Goal: Contribute content: Add original content to the website for others to see

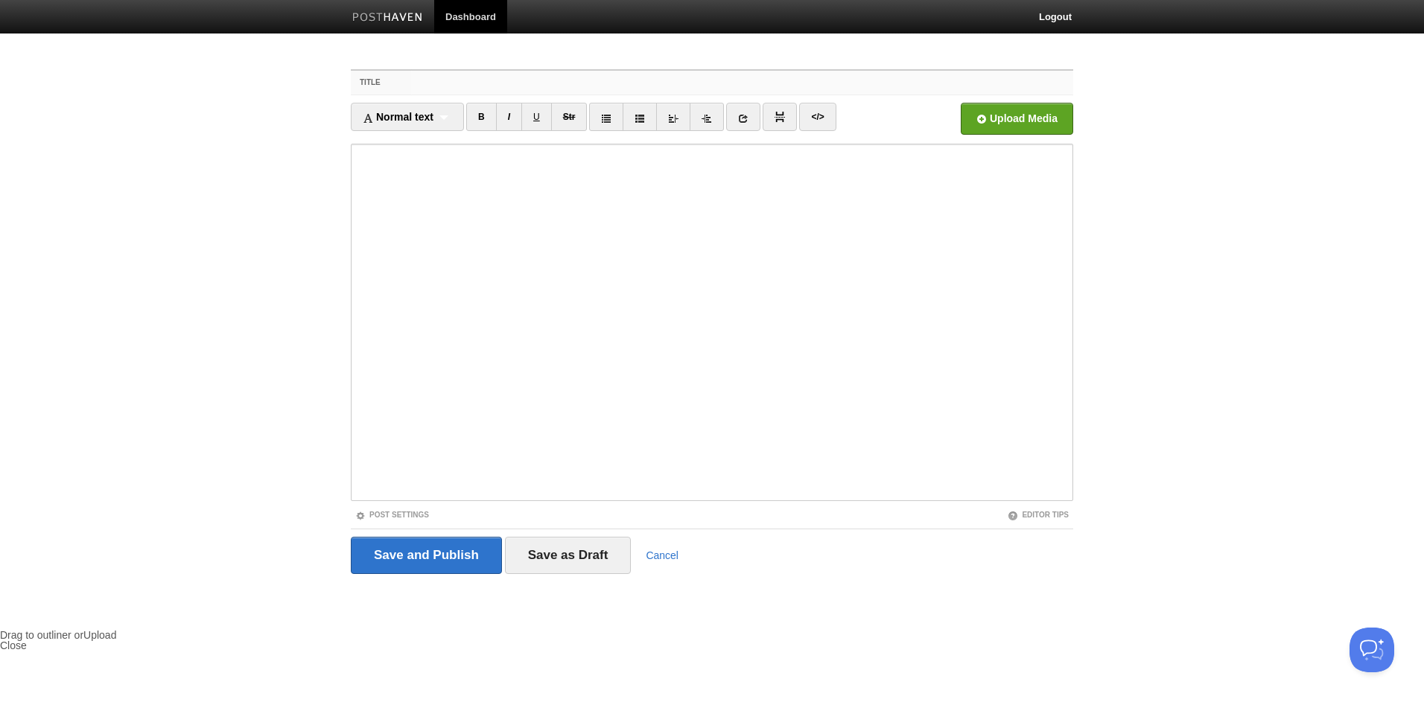
paste input "[PERSON_NAME]首相が会見 戦後80年見解を発表へ（[DATE]）"
type input "[PERSON_NAME]首相が戦後80年見解を発表"
click at [412, 515] on link "Post Settings" at bounding box center [392, 515] width 74 height 8
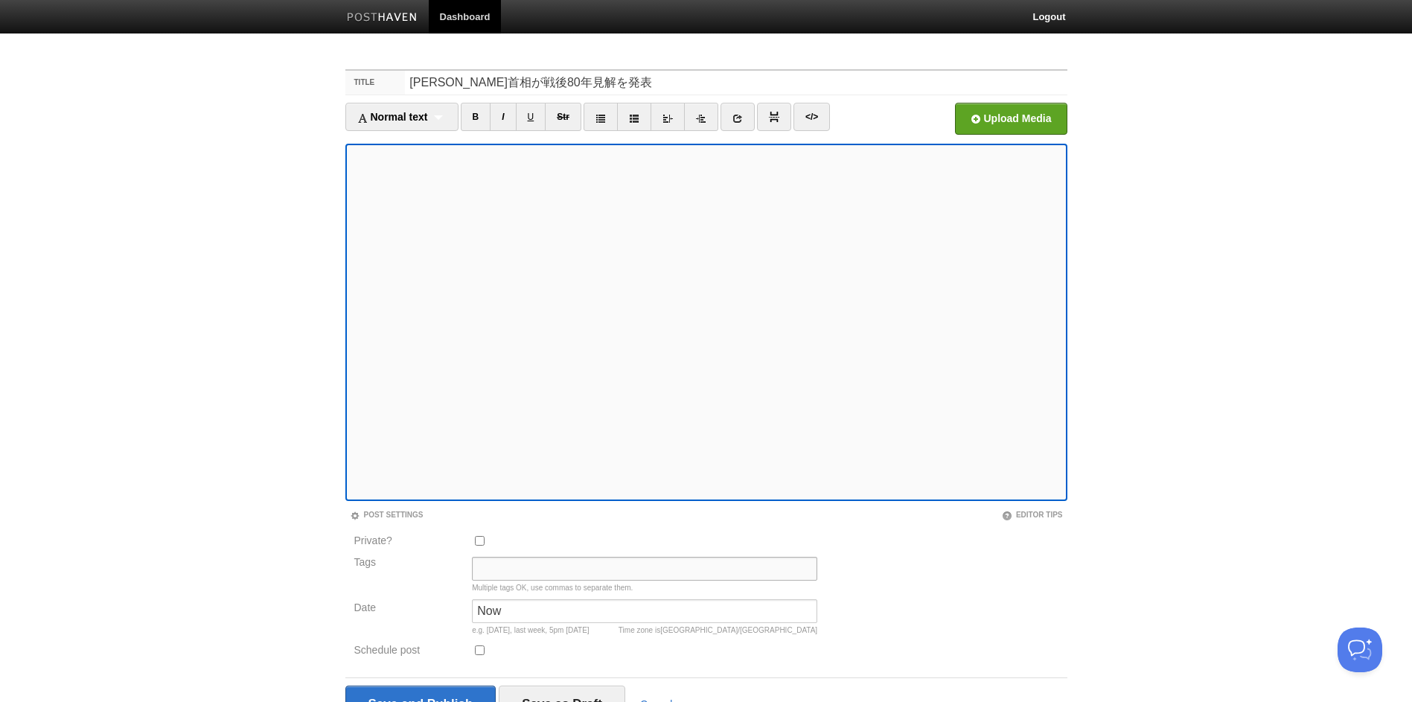
click at [607, 562] on input "Tags" at bounding box center [644, 569] width 345 height 24
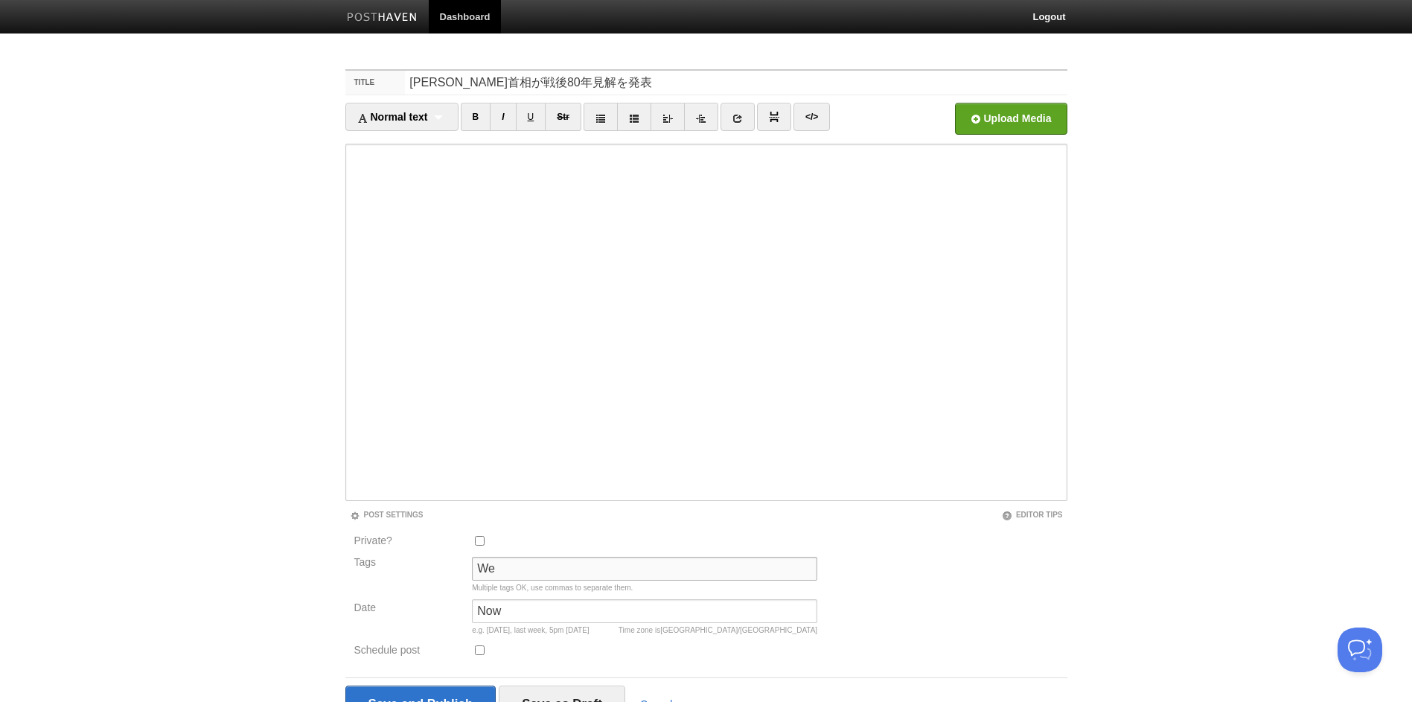
type input "W"
type input "weblog"
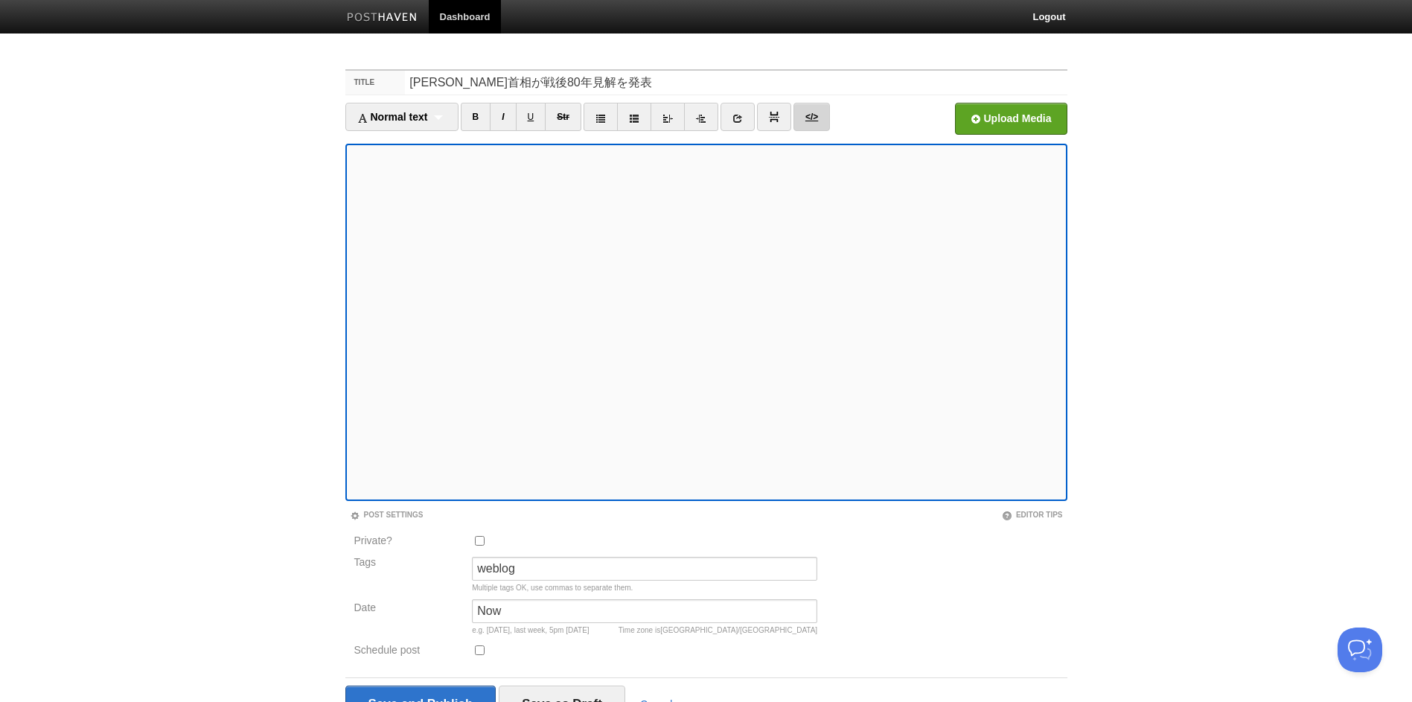
click at [827, 112] on link "</>" at bounding box center [812, 117] width 36 height 28
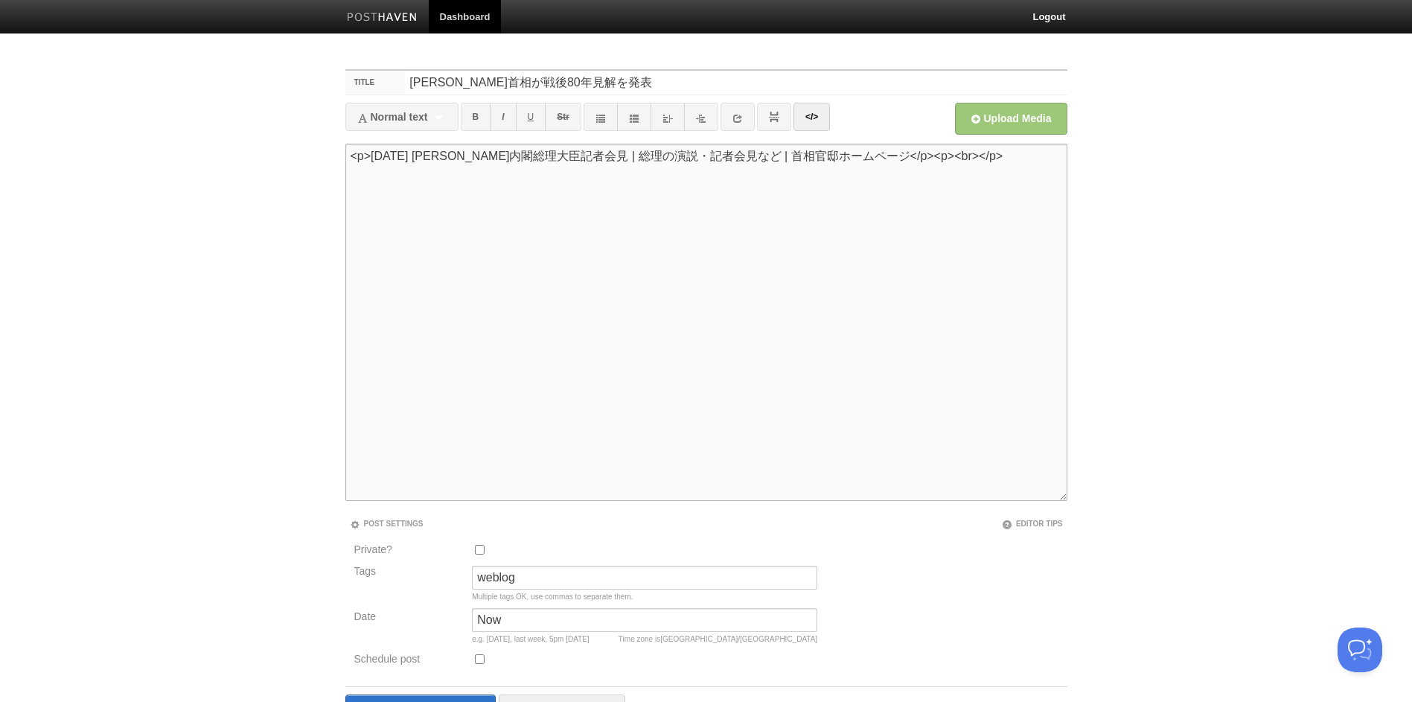
click at [1007, 165] on textarea "<p>令和7年10月10日 石破内閣総理大臣記者会見 | 総理の演説・記者会見など | 首相官邸ホームページ</p><p><br></p>" at bounding box center [706, 322] width 722 height 357
type textarea "<p>令和7年10月10日 石破内閣総理大臣記者会見 | 総理の演説・記者会見など | 首相官邸ホームページ<"
click at [817, 119] on link "</>" at bounding box center [812, 117] width 36 height 28
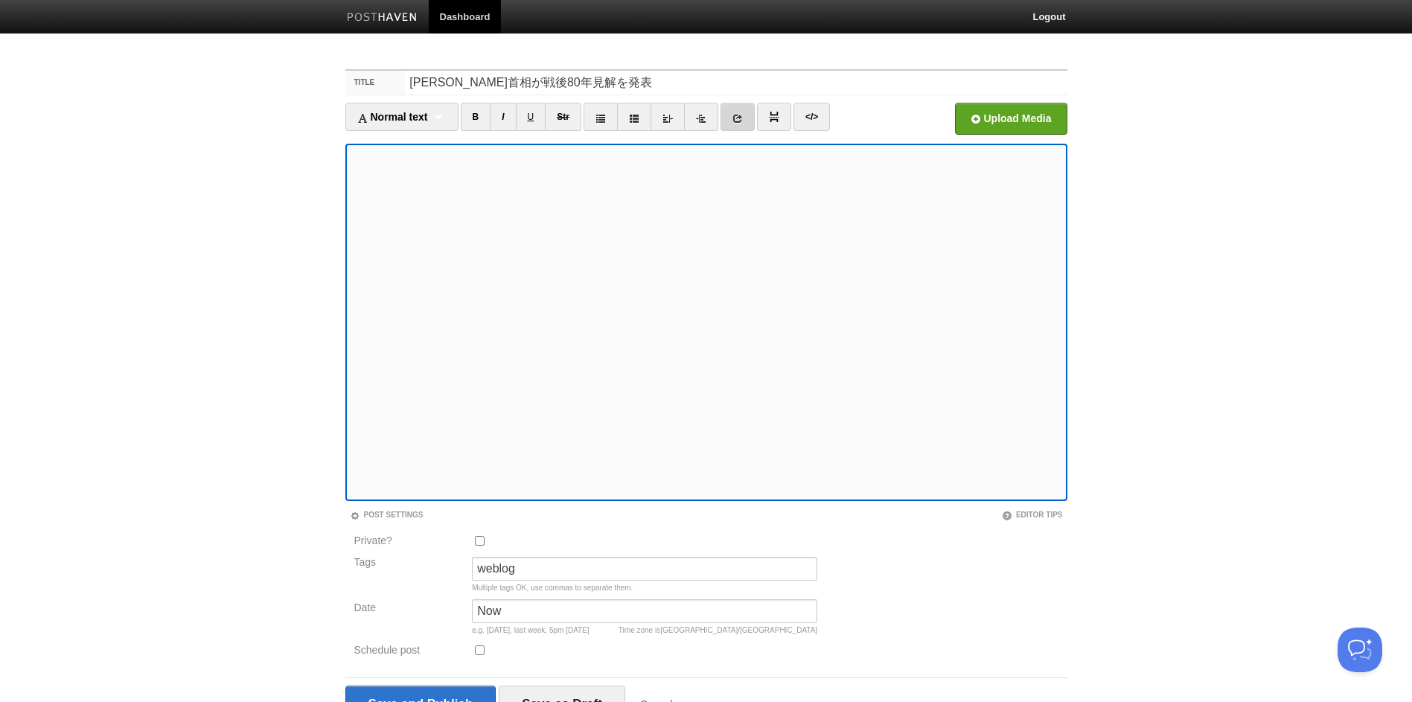
click at [748, 120] on link at bounding box center [738, 117] width 34 height 28
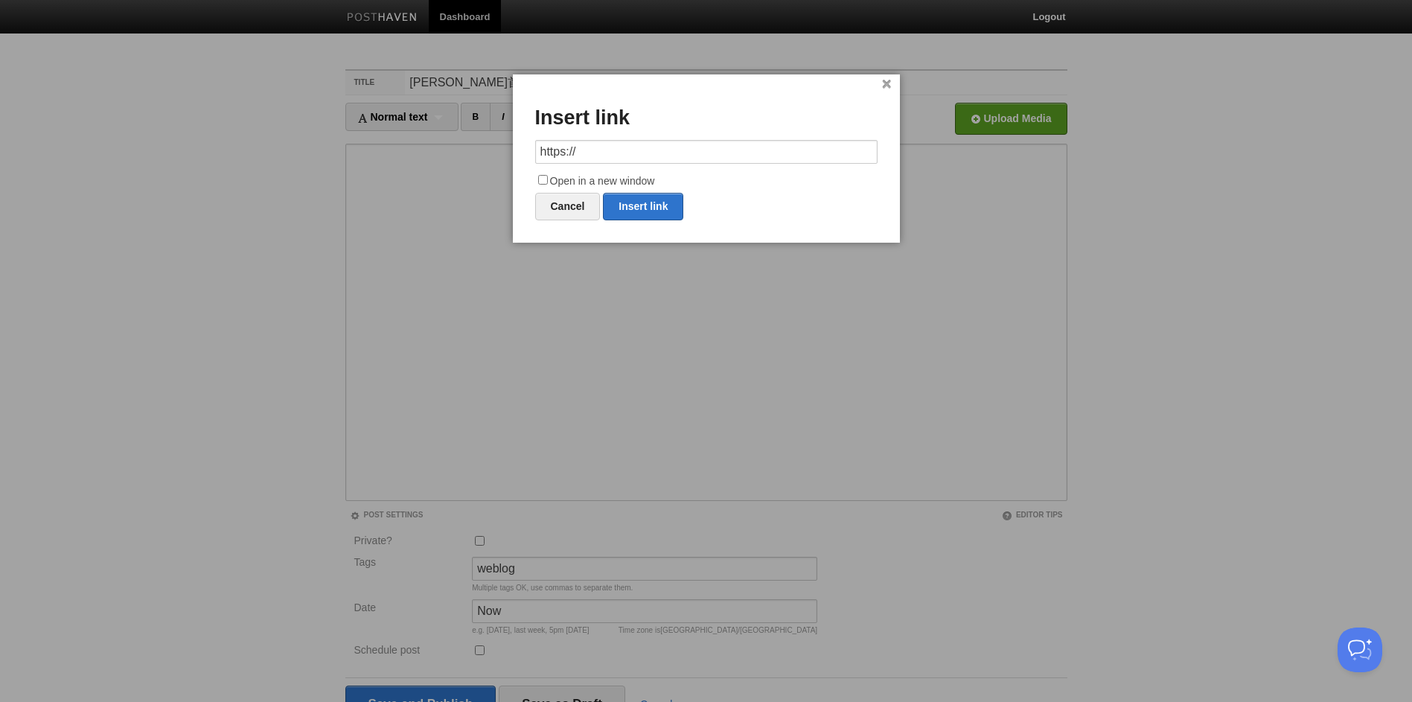
drag, startPoint x: 724, startPoint y: 155, endPoint x: 395, endPoint y: 104, distance: 332.9
click at [395, 104] on body "Dashboard Logout Your Sites htby's garden 畑邊康浩の仕事 Create a new site Edit your u…" at bounding box center [706, 400] width 1412 height 800
type input "https://www.kantei.go.jp/jp/103/statement/2025/1010kaiken.html"
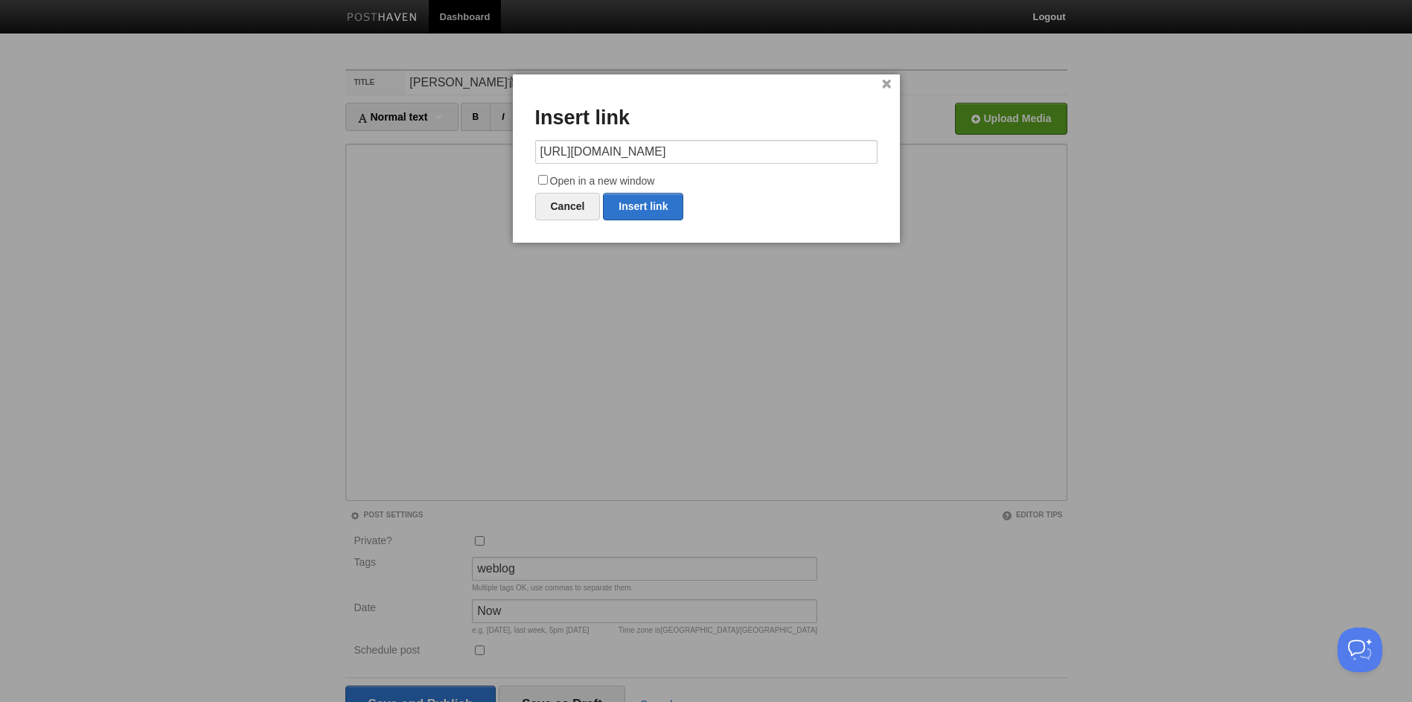
click at [566, 179] on label "Open in a new window" at bounding box center [706, 182] width 342 height 18
click at [548, 179] on input "Open in a new window" at bounding box center [543, 180] width 10 height 10
checkbox input "true"
click at [619, 209] on link "Insert link" at bounding box center [643, 207] width 80 height 28
type input "https://"
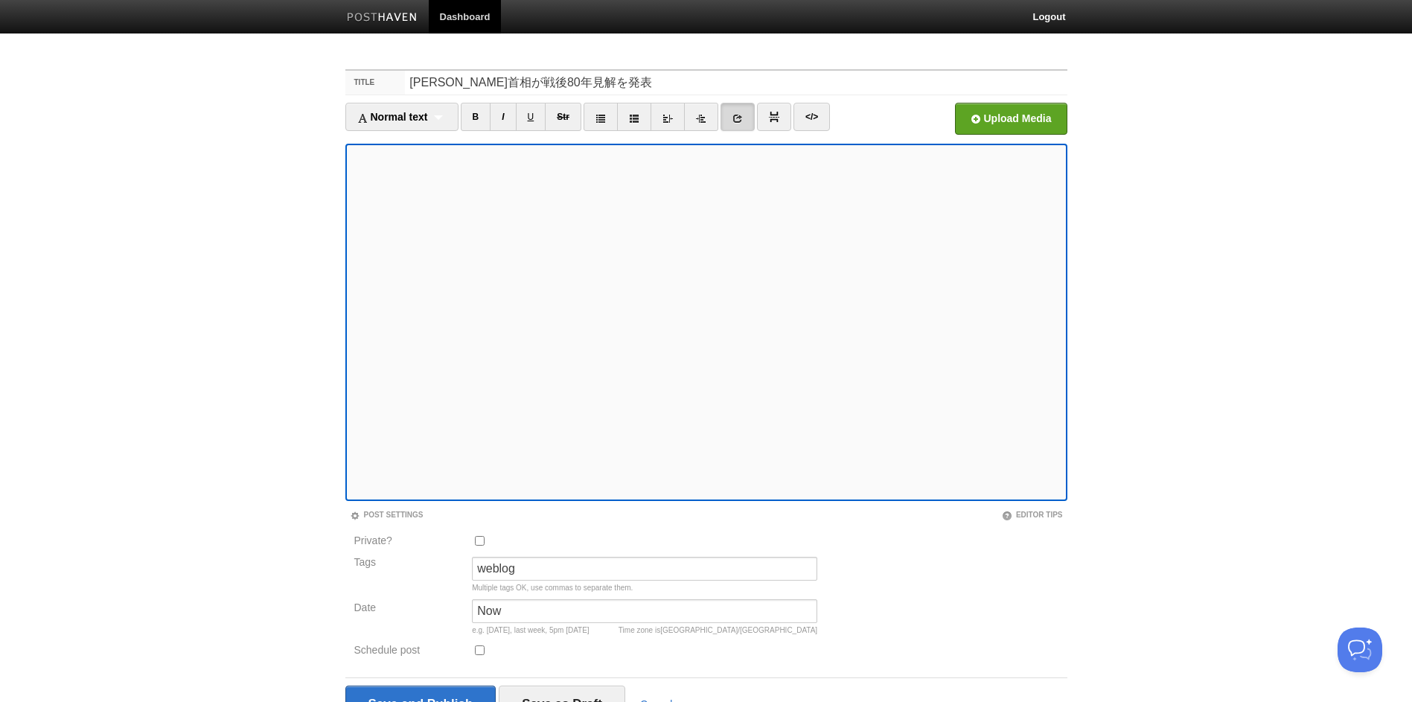
click at [749, 125] on link at bounding box center [738, 117] width 34 height 28
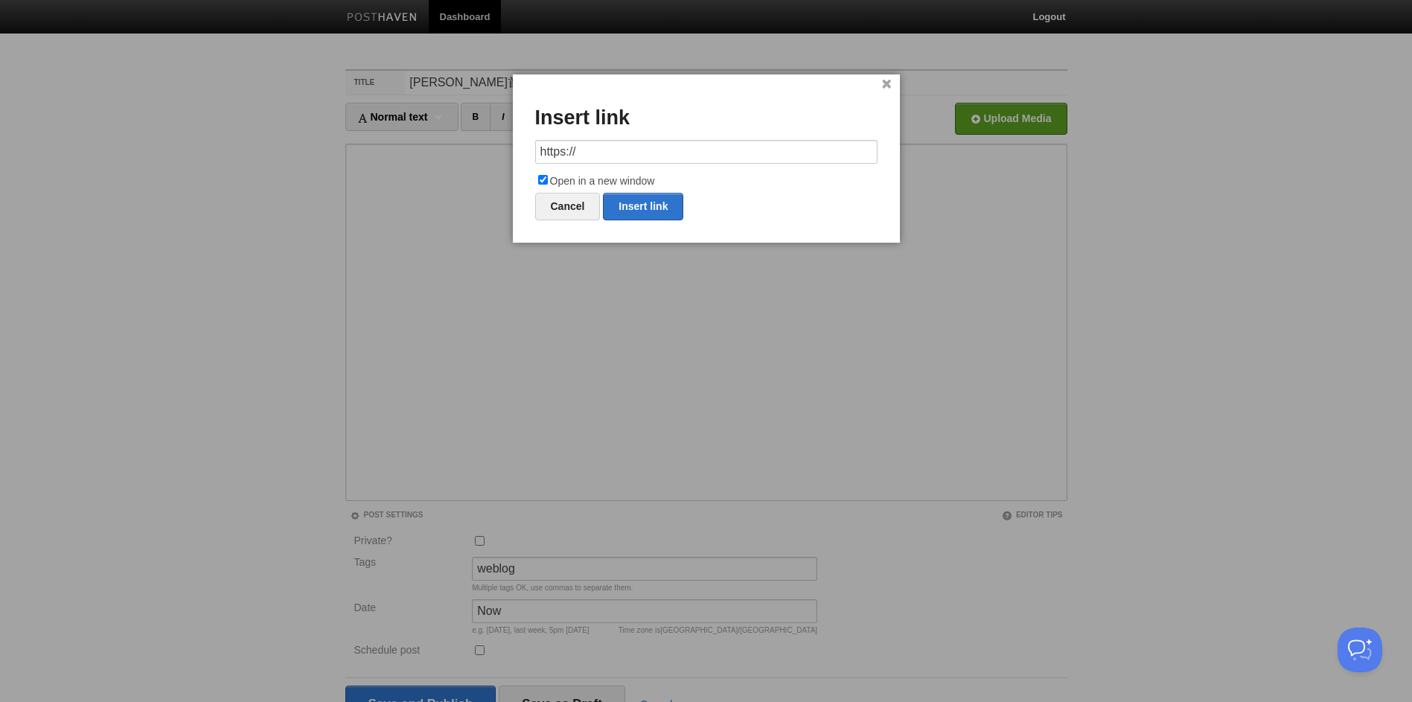
drag, startPoint x: 678, startPoint y: 150, endPoint x: 458, endPoint y: 132, distance: 220.4
click at [458, 132] on body "Dashboard Logout Your Sites htby's garden 畑邊康浩の仕事 Create a new site Edit your u…" at bounding box center [706, 400] width 1412 height 800
click at [642, 204] on link "Insert link" at bounding box center [643, 207] width 80 height 28
type input "https://"
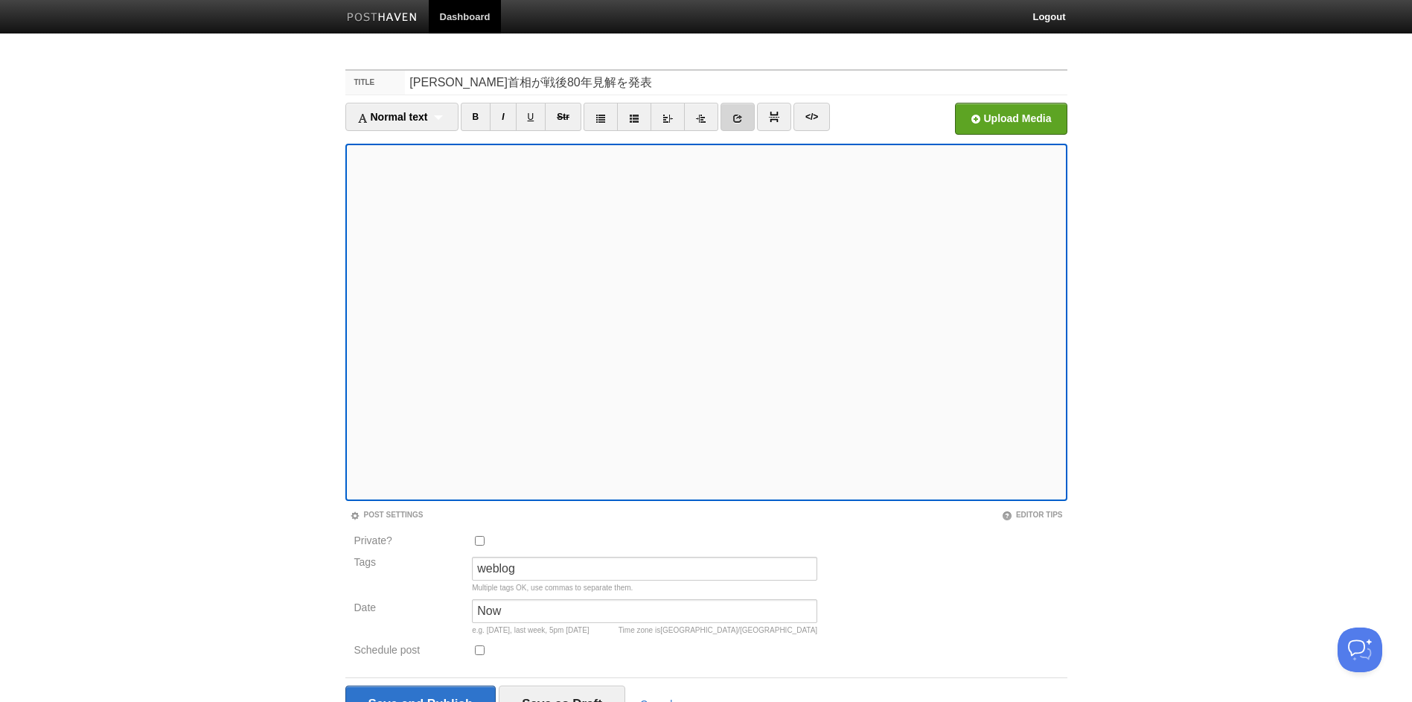
click at [733, 113] on link at bounding box center [738, 117] width 34 height 28
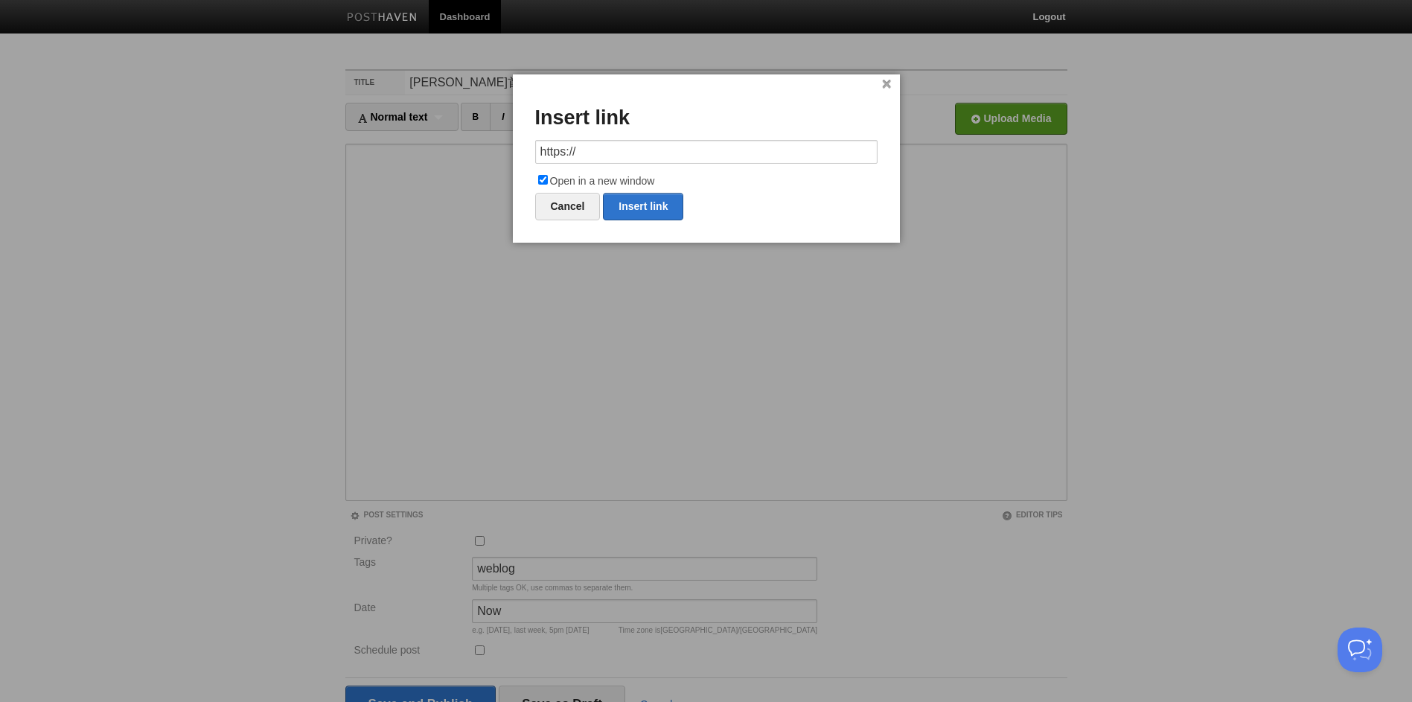
drag, startPoint x: 707, startPoint y: 149, endPoint x: 486, endPoint y: 127, distance: 222.2
click at [486, 127] on body "Dashboard Logout Your Sites htby's garden 畑邊康浩の仕事 Create a new site Edit your u…" at bounding box center [706, 400] width 1412 height 800
click at [637, 207] on link "Insert link" at bounding box center [643, 207] width 80 height 28
type input "https://"
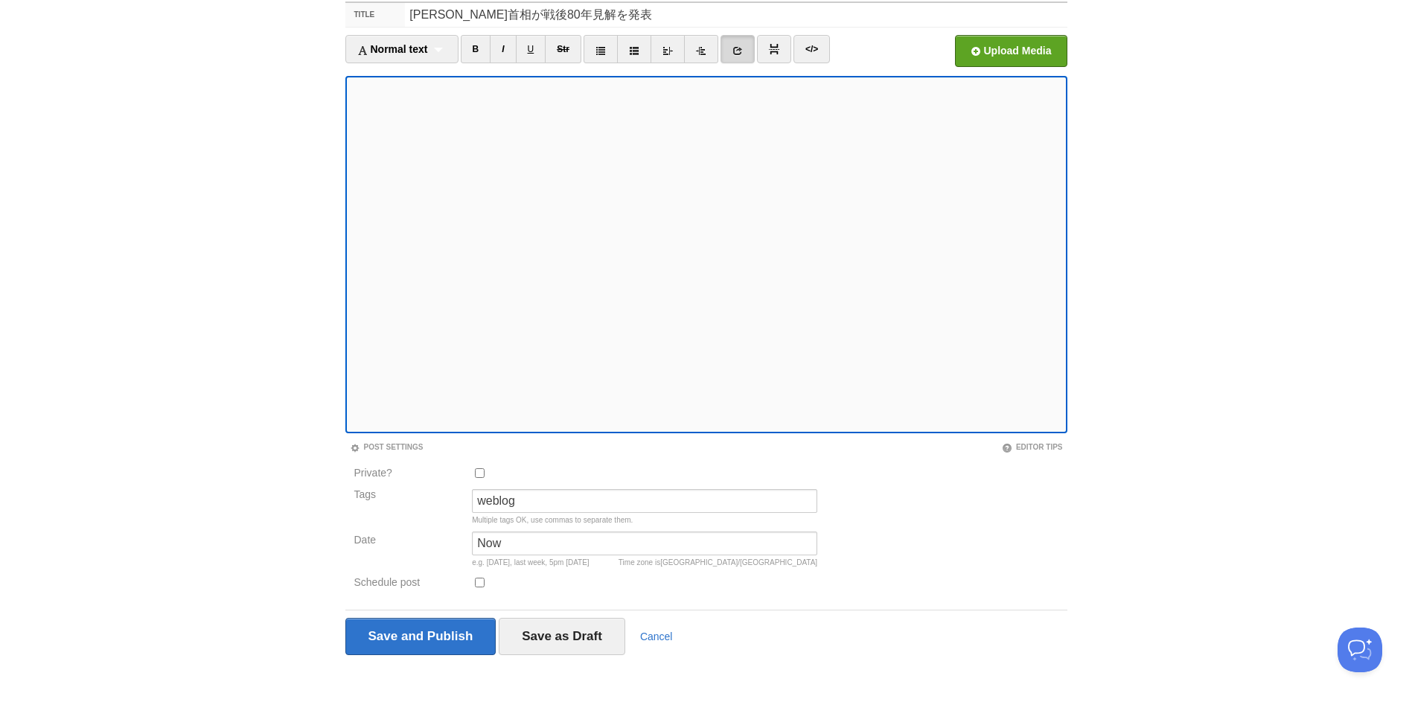
scroll to position [76, 0]
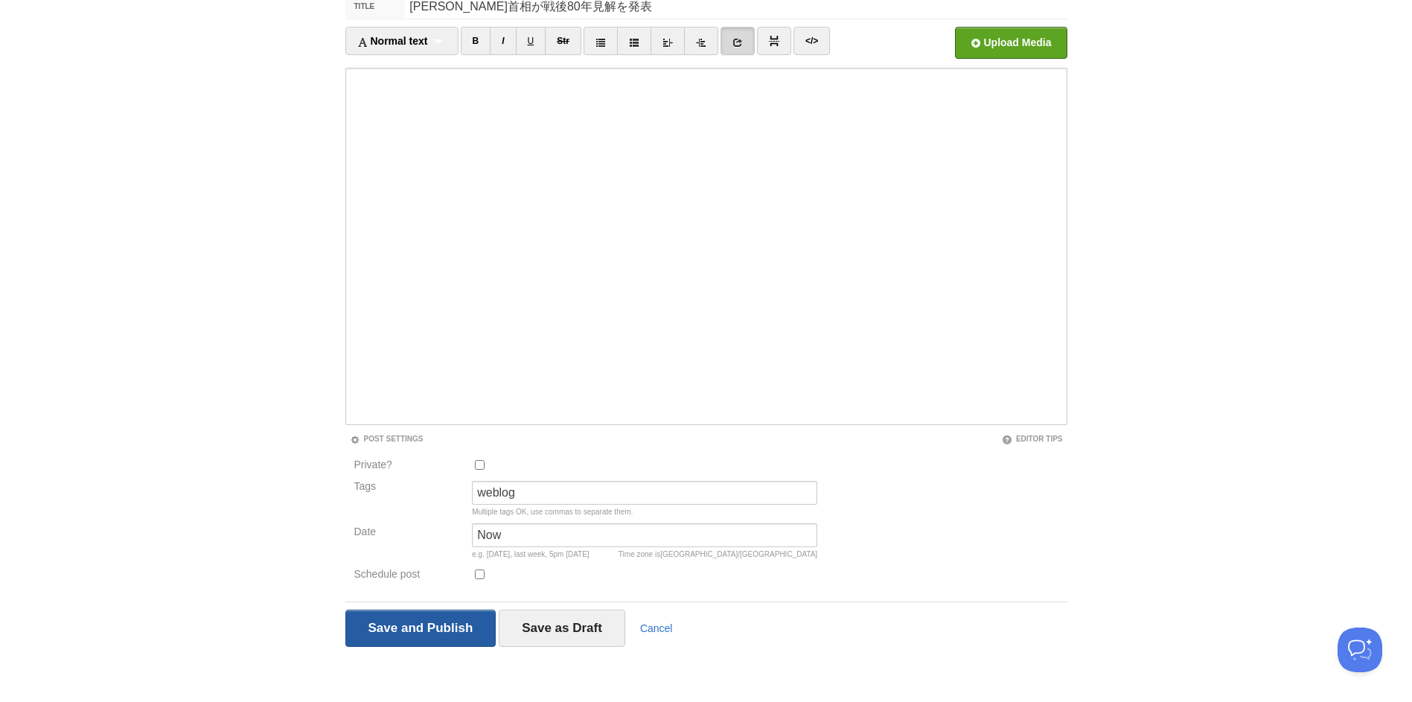
click at [438, 630] on input "Save and Publish" at bounding box center [420, 628] width 151 height 37
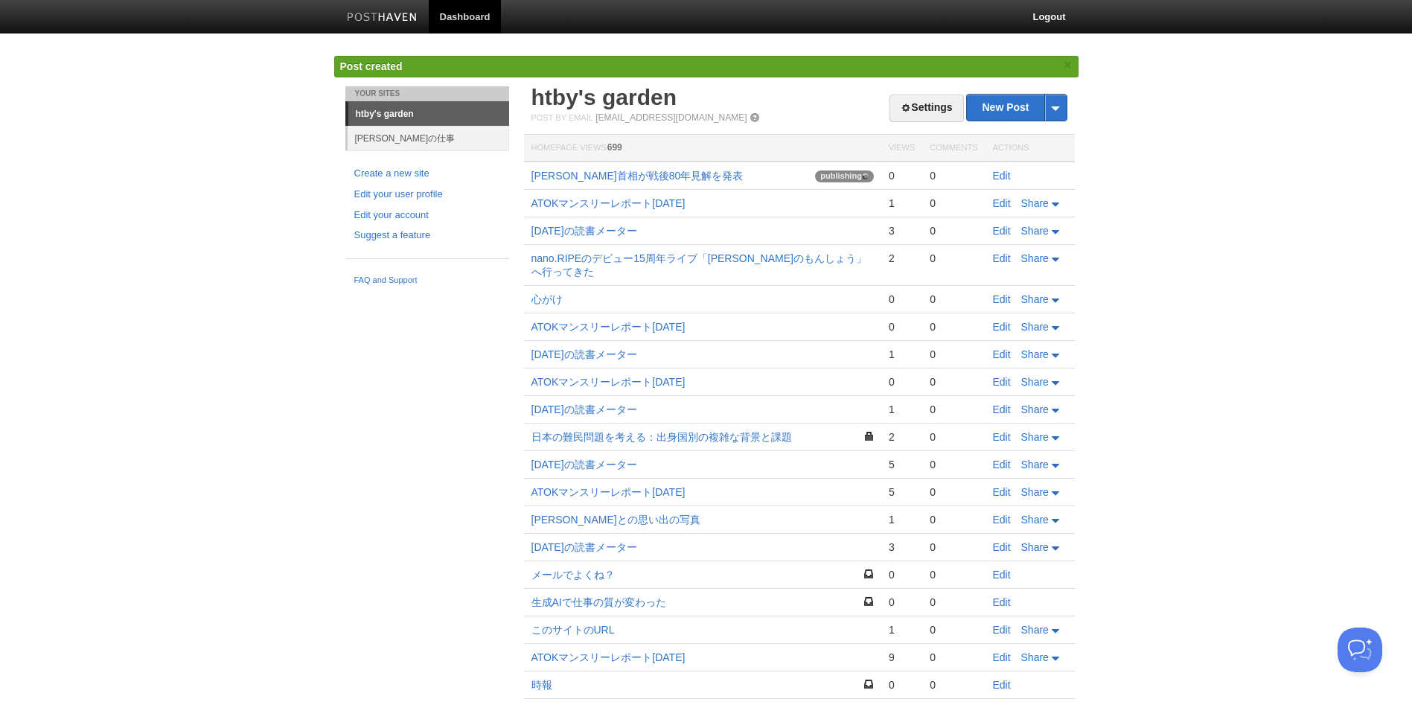
click at [358, 18] on img at bounding box center [382, 18] width 71 height 11
